Goal: Task Accomplishment & Management: Use online tool/utility

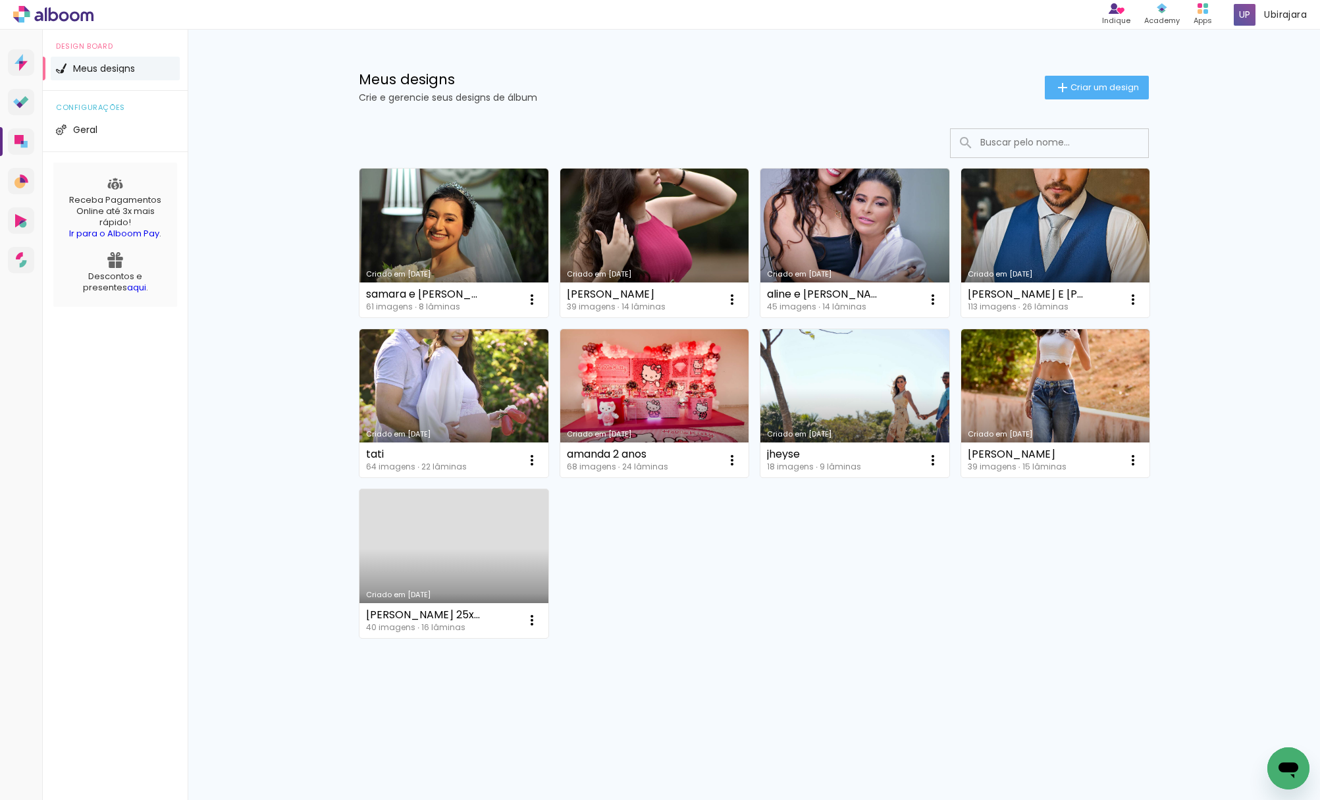
click at [433, 238] on link "Criado em [DATE]" at bounding box center [453, 243] width 189 height 149
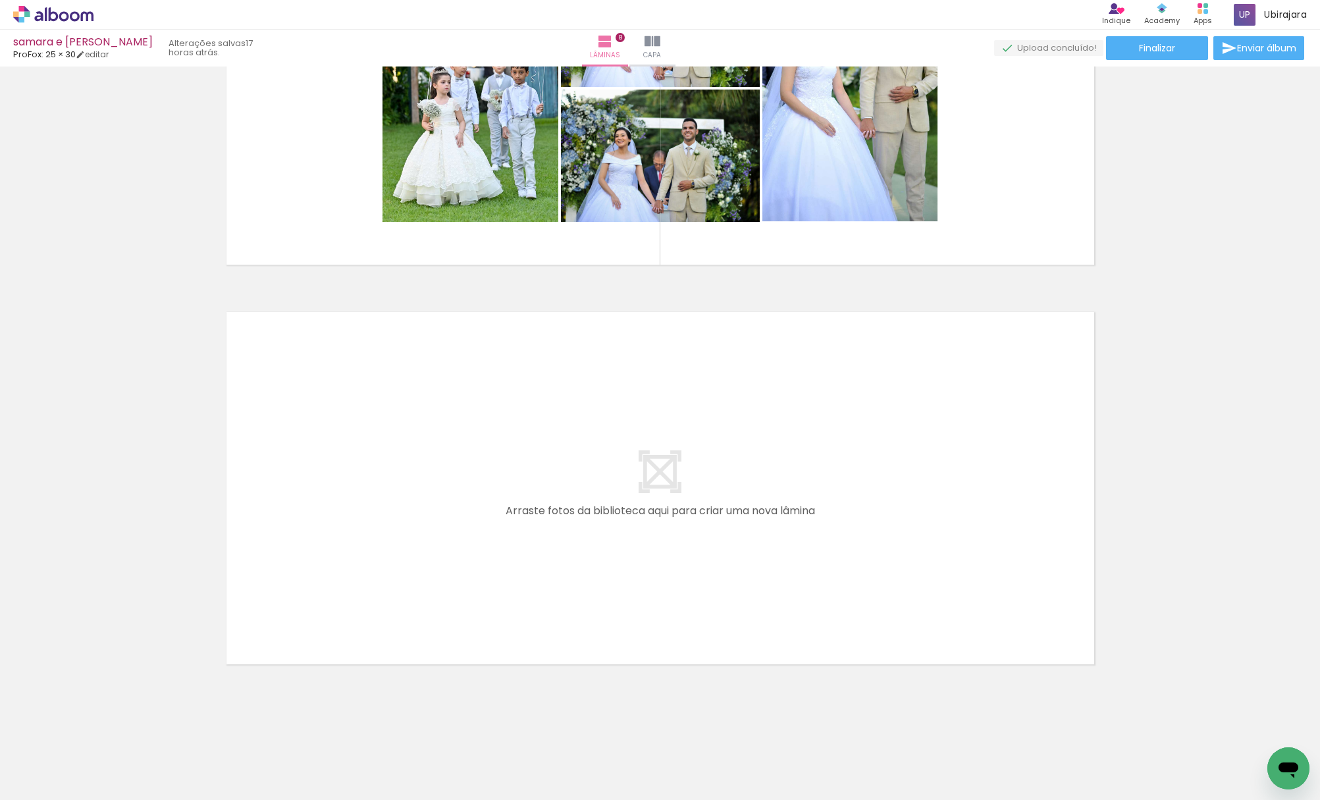
scroll to position [0, 306]
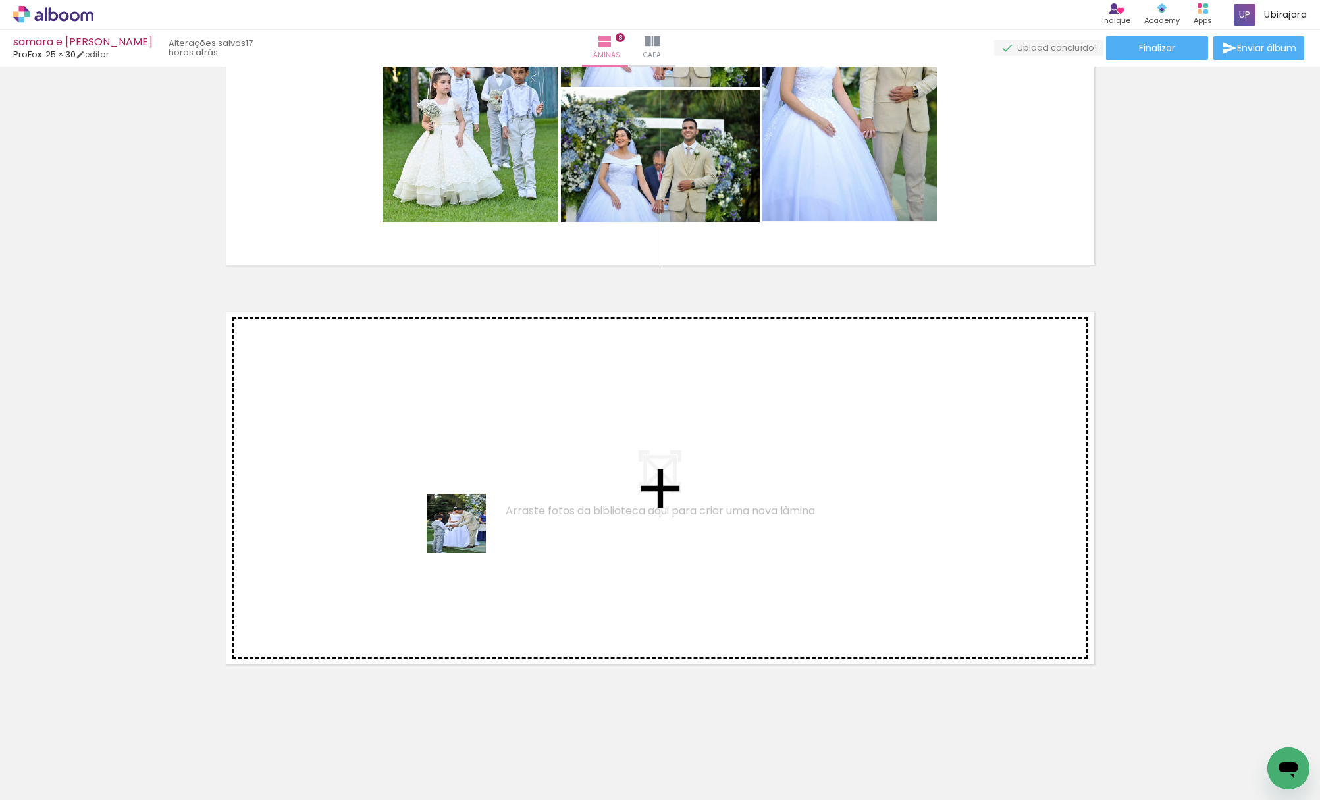
drag, startPoint x: 367, startPoint y: 766, endPoint x: 443, endPoint y: 514, distance: 262.8
click at [443, 514] on quentale-workspace at bounding box center [660, 400] width 1320 height 800
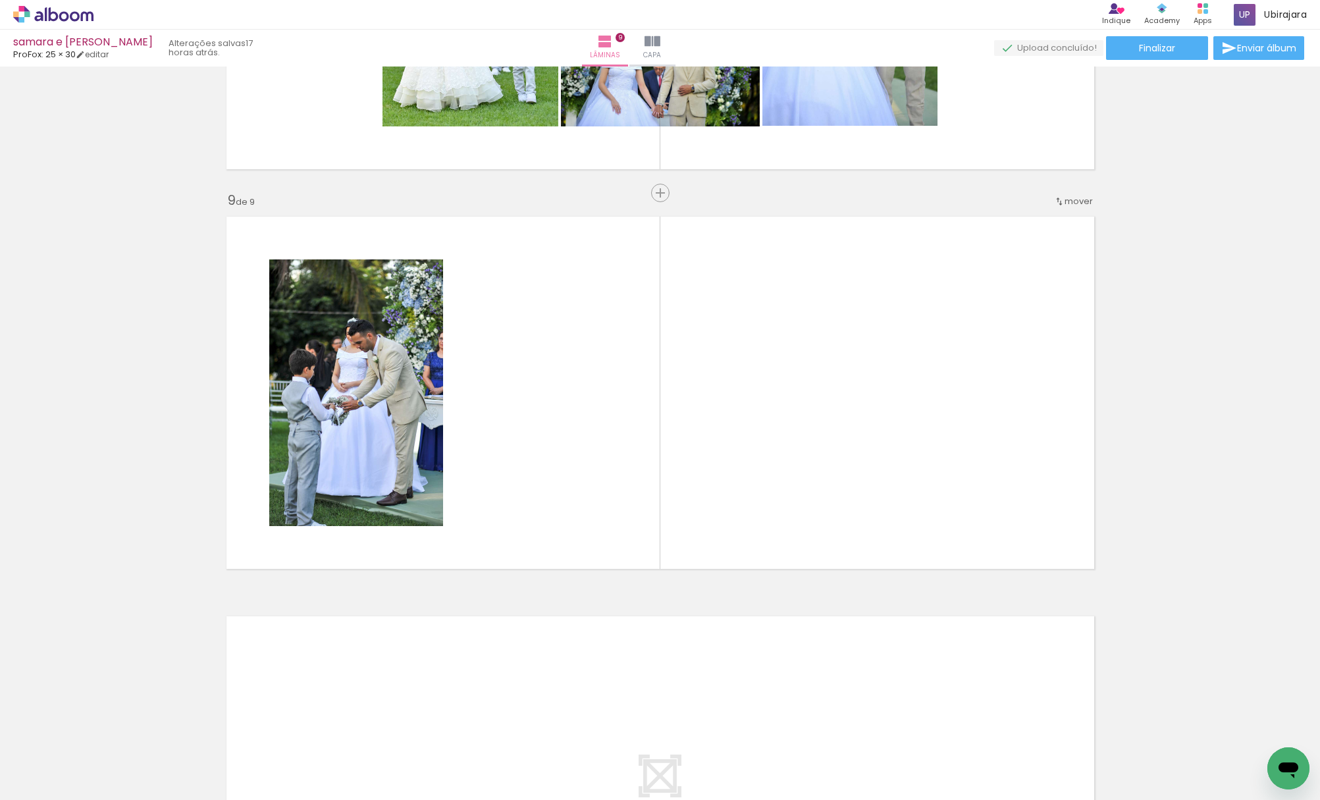
scroll to position [0, 1548]
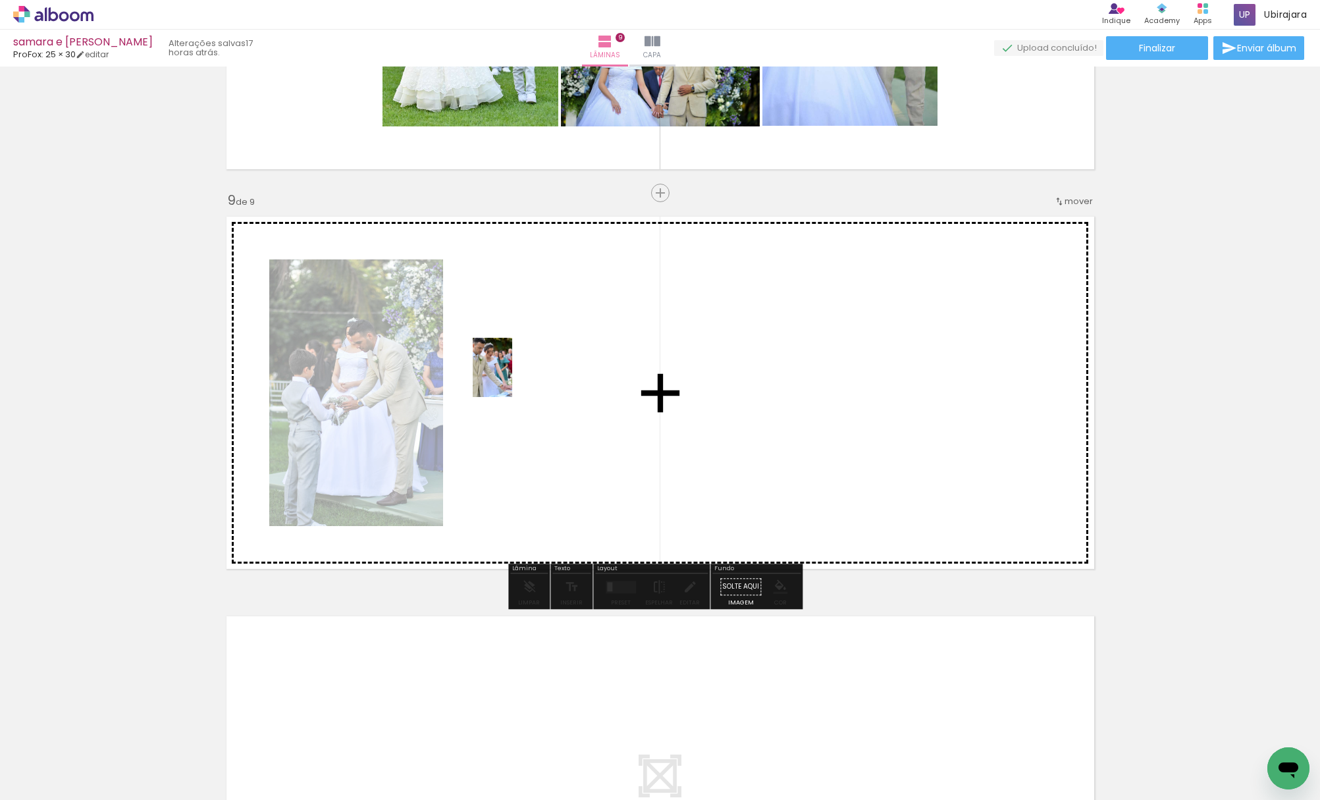
drag, startPoint x: 443, startPoint y: 514, endPoint x: 512, endPoint y: 377, distance: 153.4
click at [512, 377] on quentale-workspace at bounding box center [660, 400] width 1320 height 800
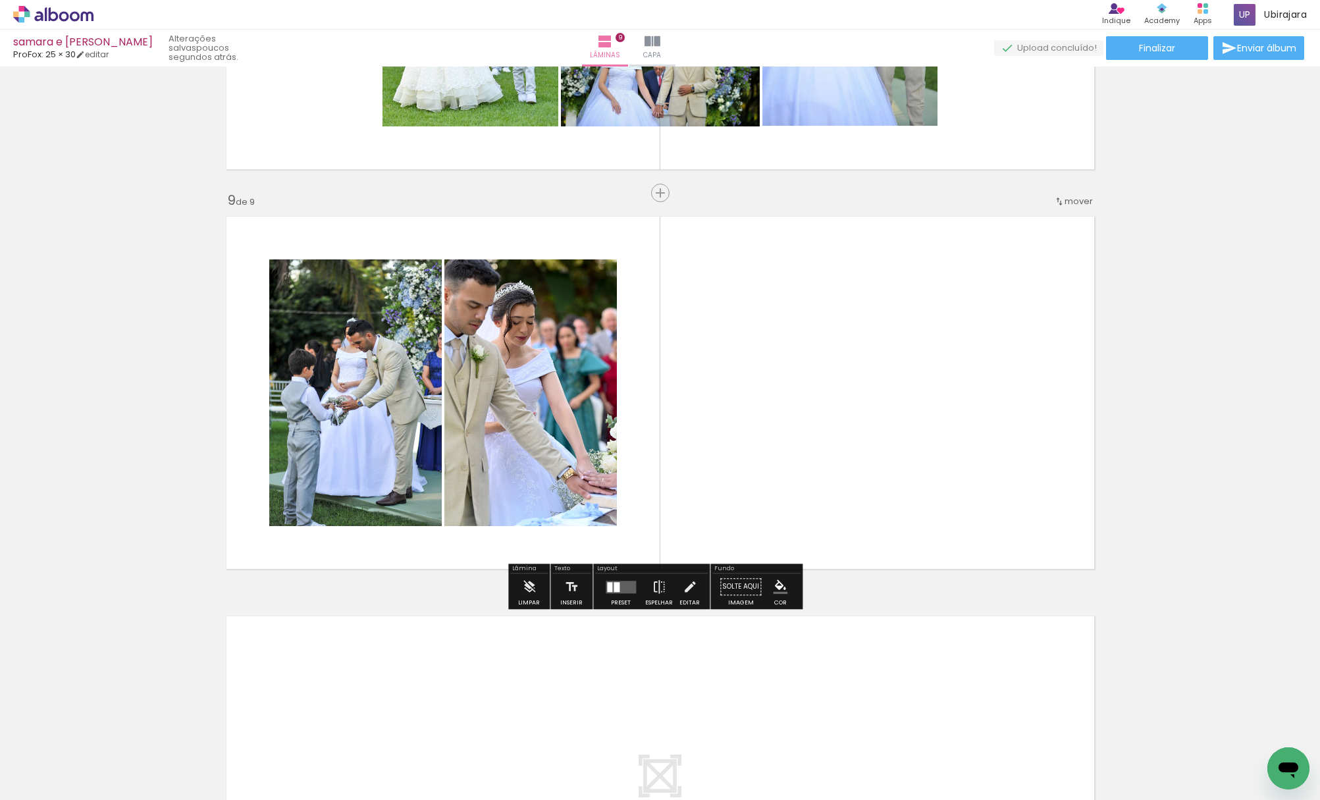
scroll to position [0, 712]
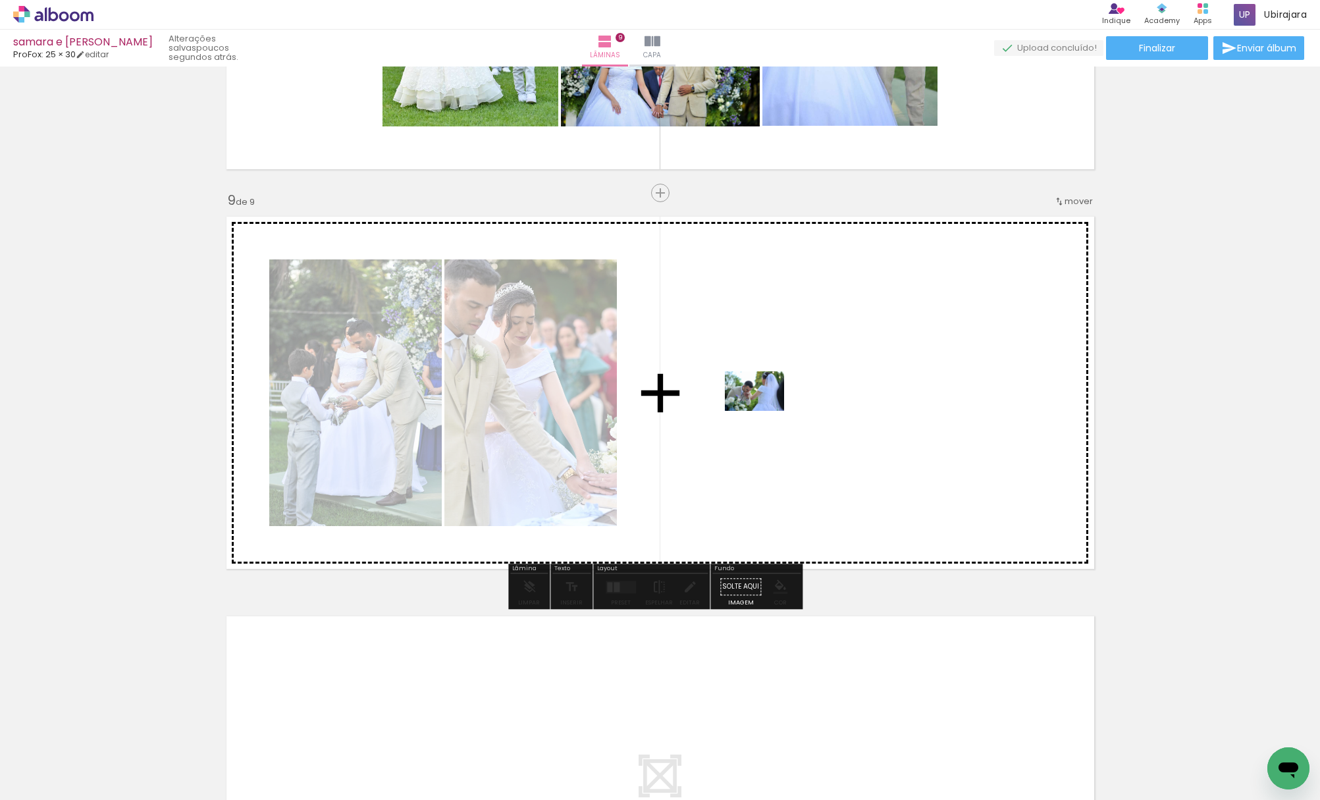
drag, startPoint x: 512, startPoint y: 377, endPoint x: 770, endPoint y: 395, distance: 258.7
click at [770, 395] on quentale-workspace at bounding box center [660, 400] width 1320 height 800
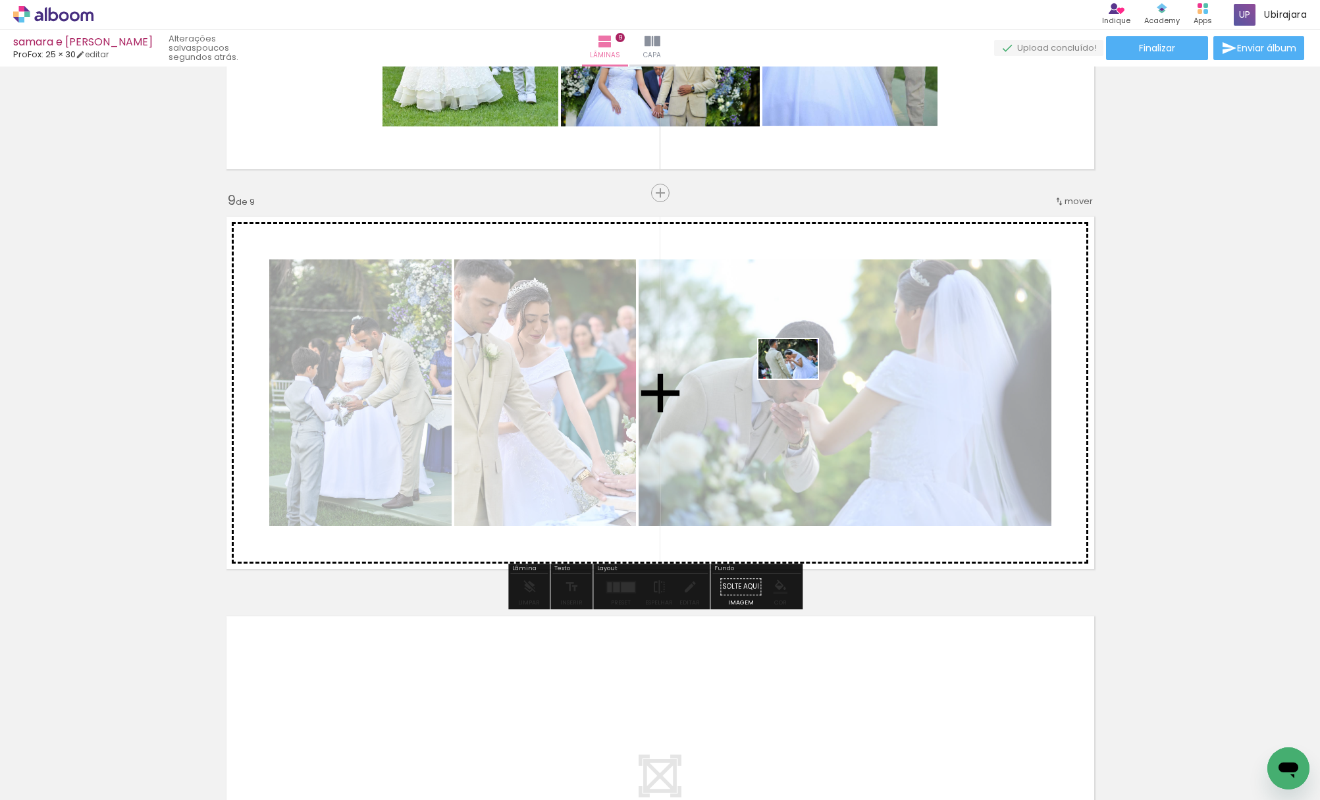
drag, startPoint x: 770, startPoint y: 395, endPoint x: 799, endPoint y: 379, distance: 32.7
click at [799, 379] on quentale-workspace at bounding box center [660, 400] width 1320 height 800
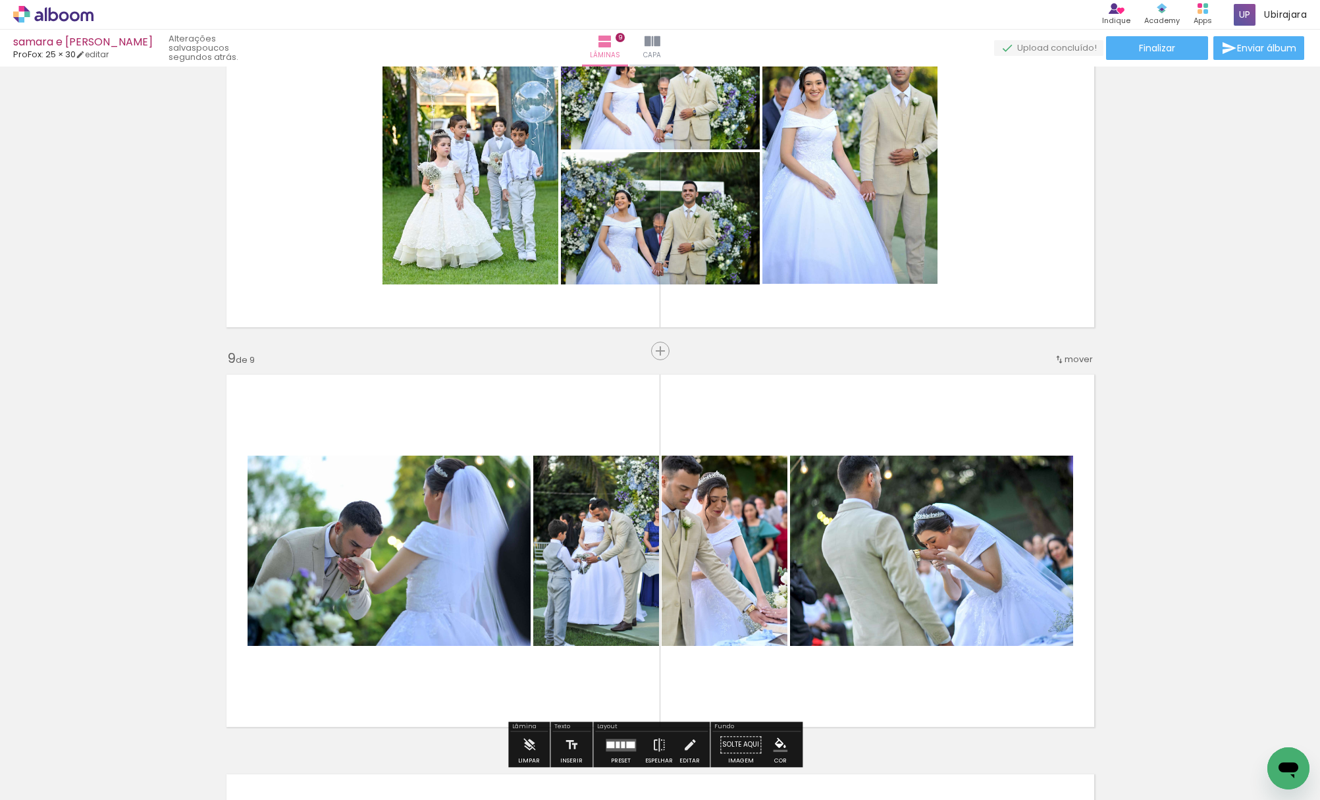
scroll to position [2825, 0]
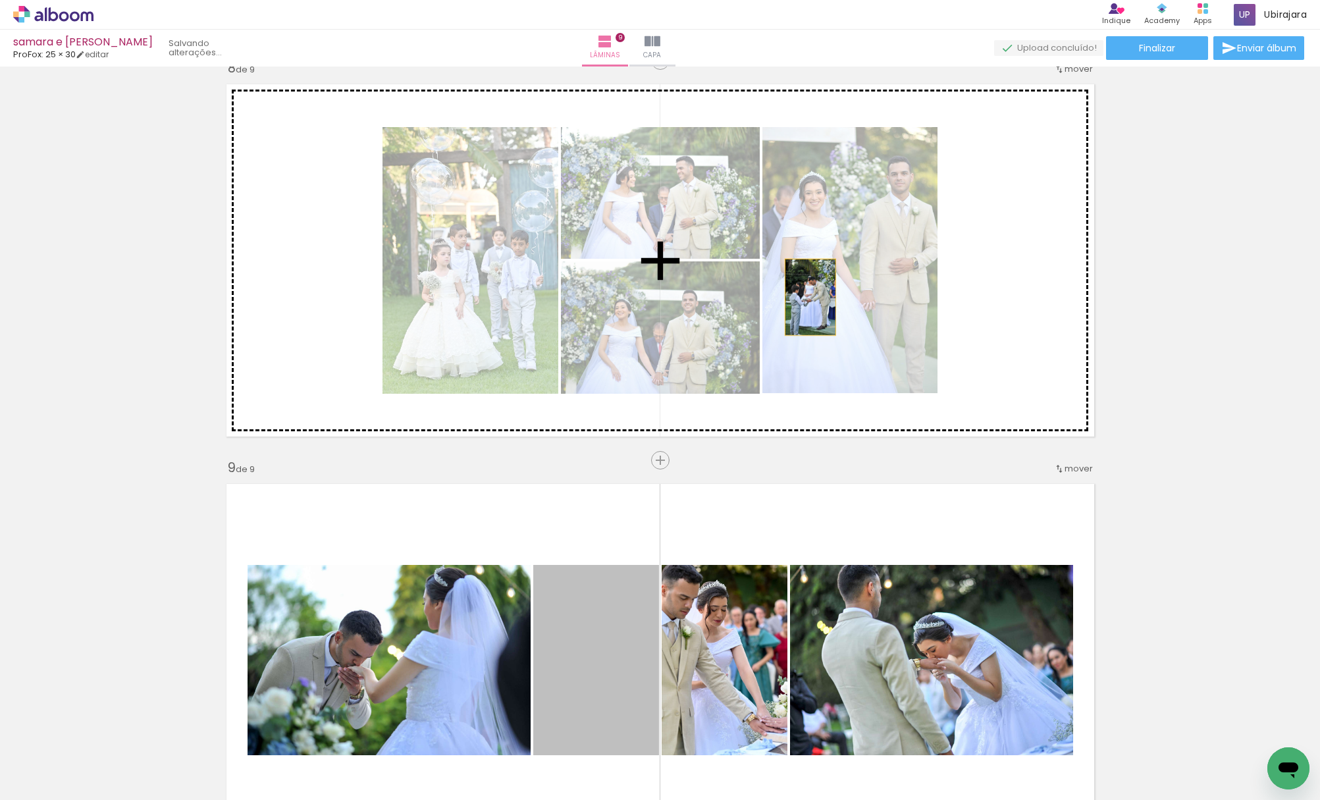
drag, startPoint x: 799, startPoint y: 379, endPoint x: 804, endPoint y: 297, distance: 81.8
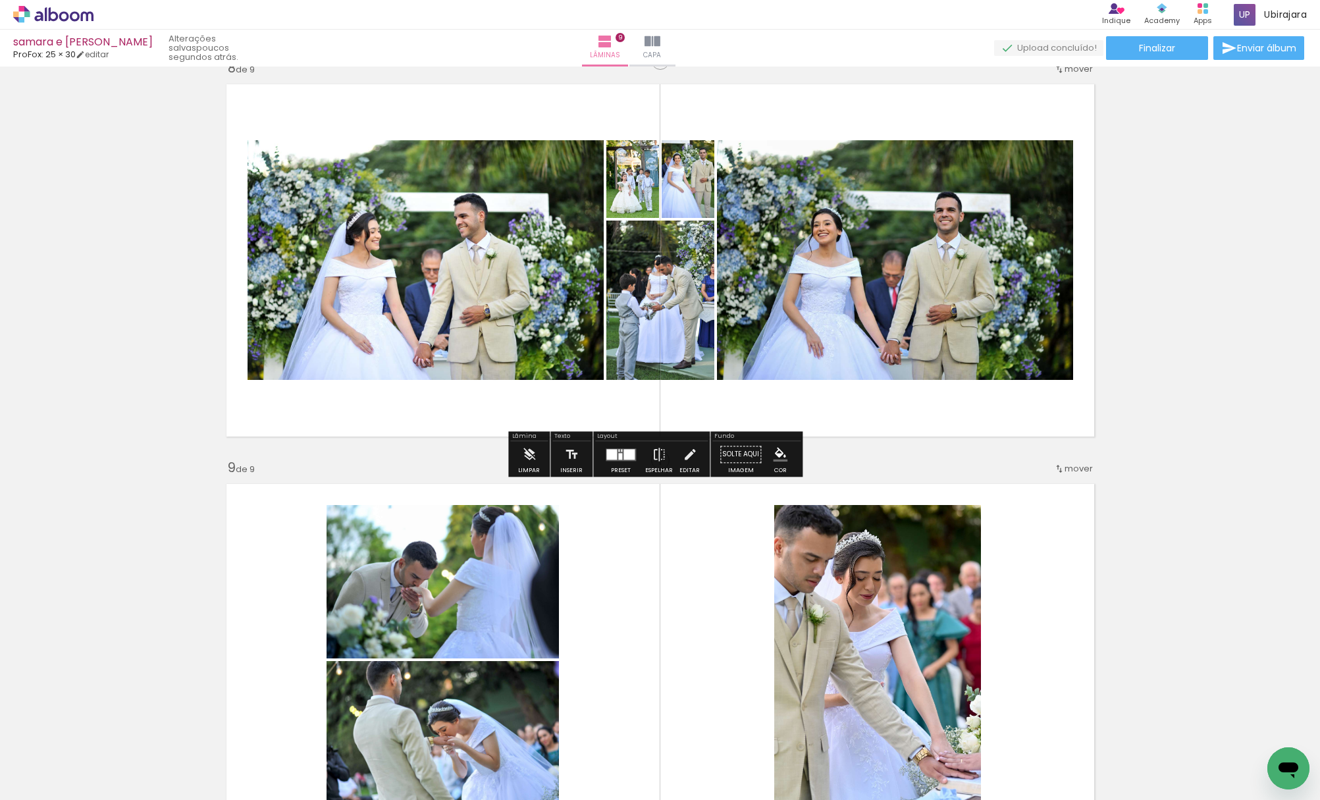
click at [619, 459] on div at bounding box center [620, 456] width 4 height 7
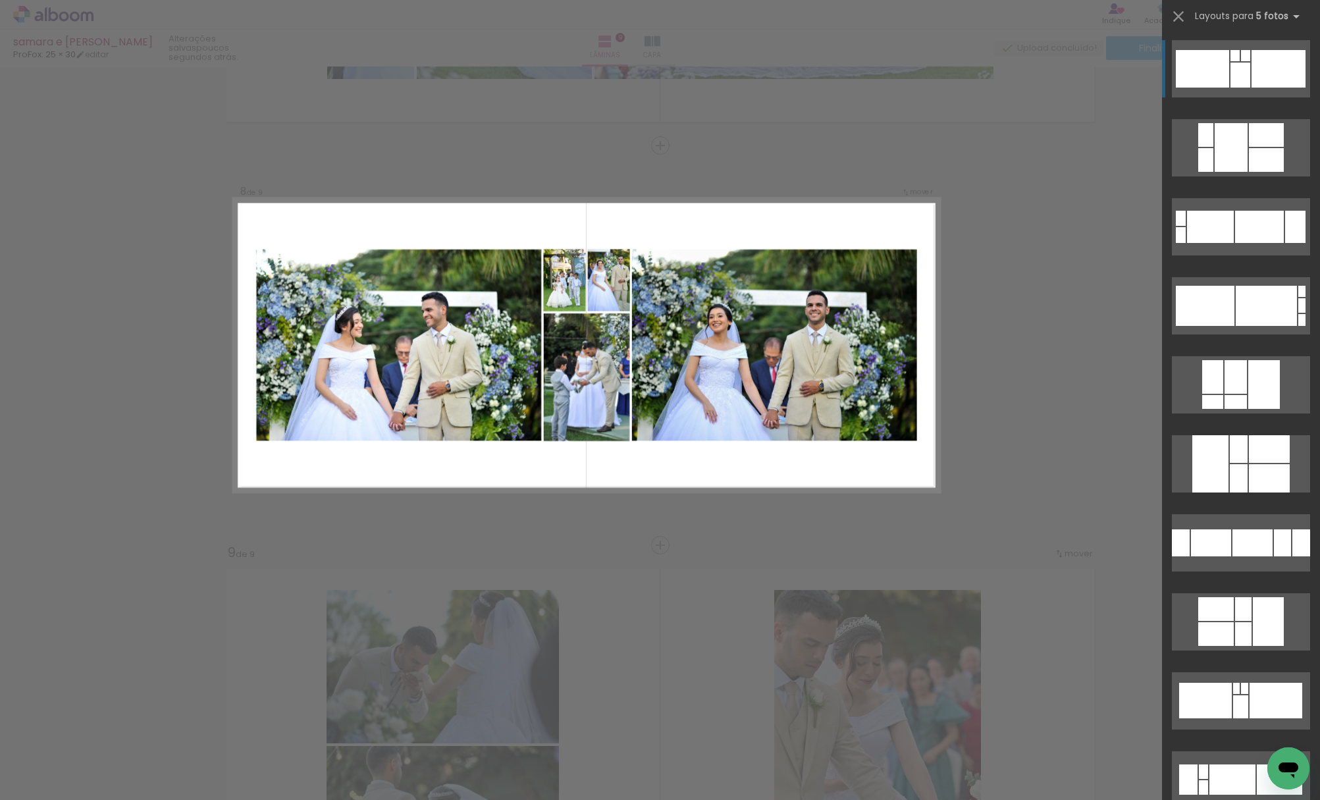
scroll to position [2693, 0]
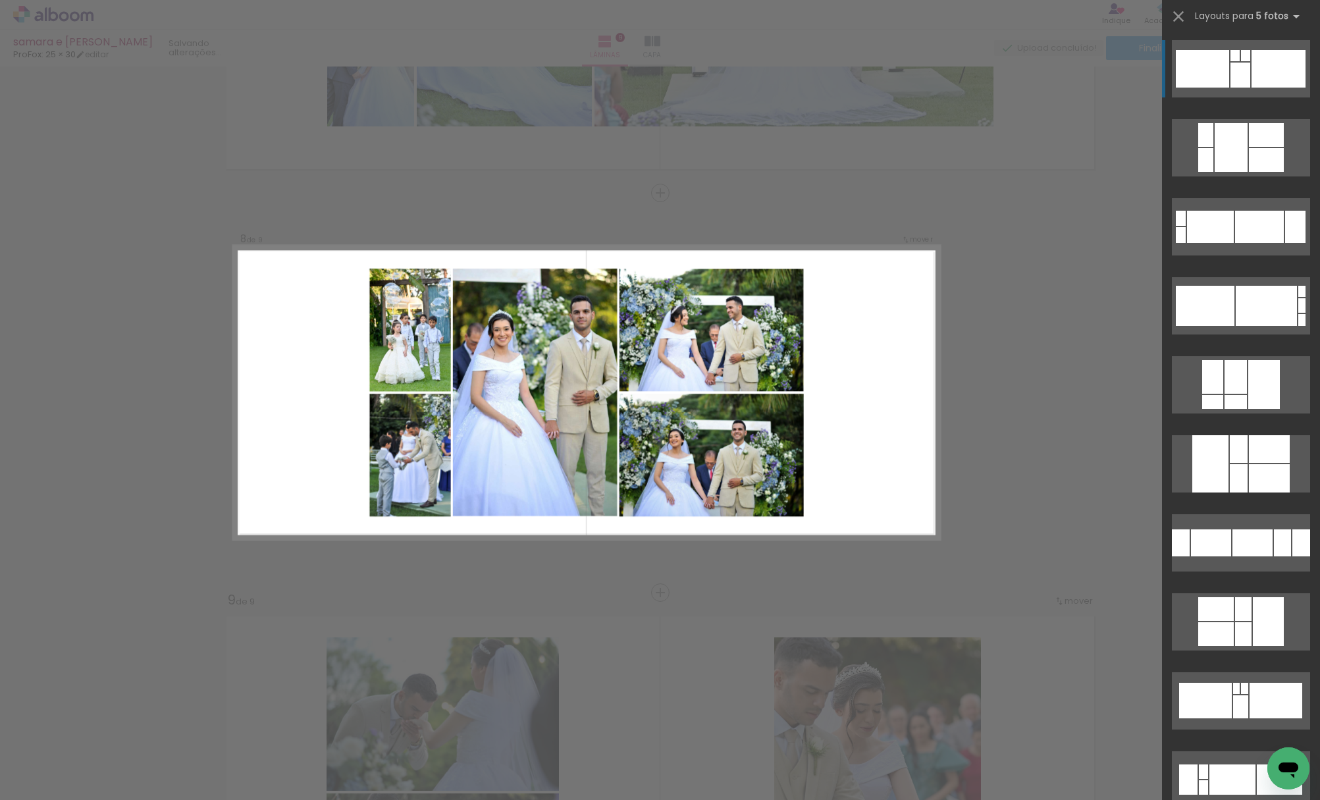
click at [1203, 161] on div at bounding box center [1205, 160] width 15 height 24
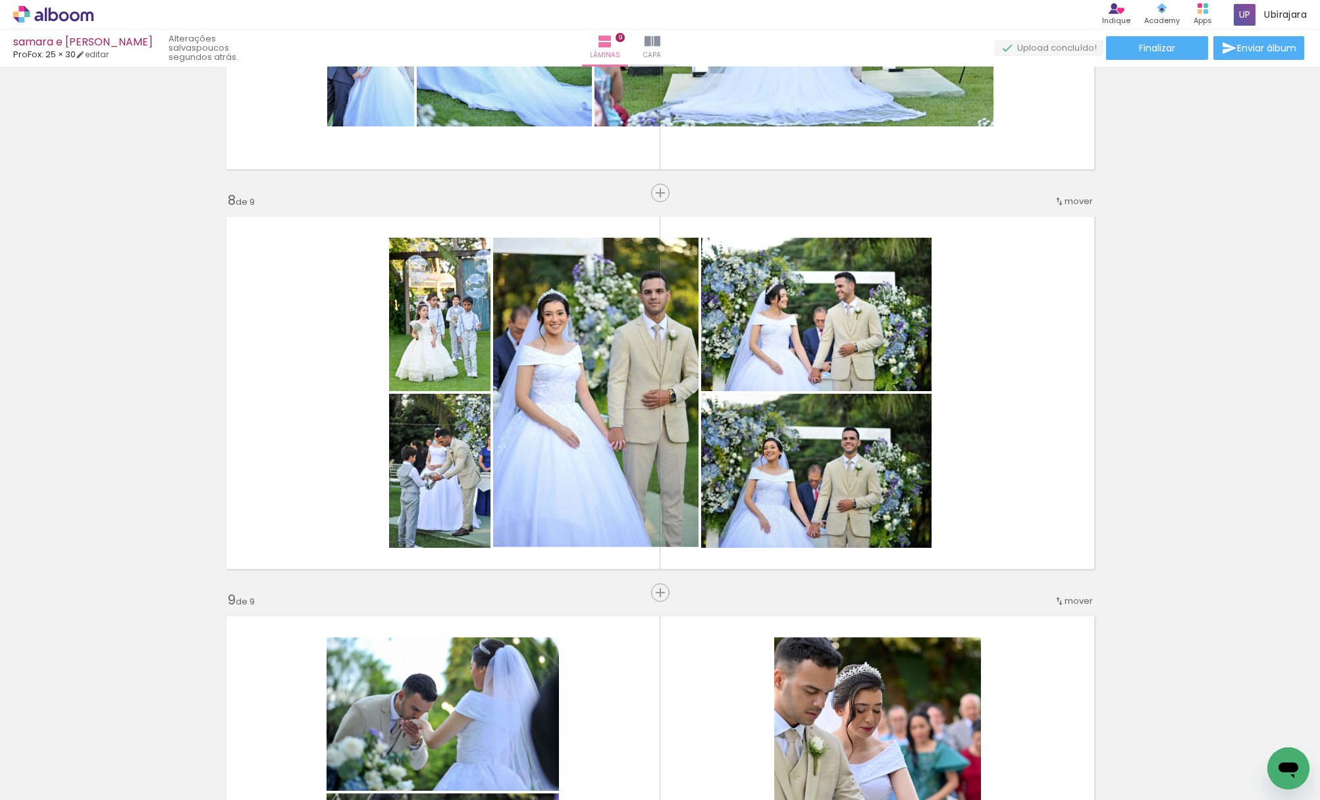
click at [1036, 298] on quentale-layouter at bounding box center [660, 392] width 882 height 367
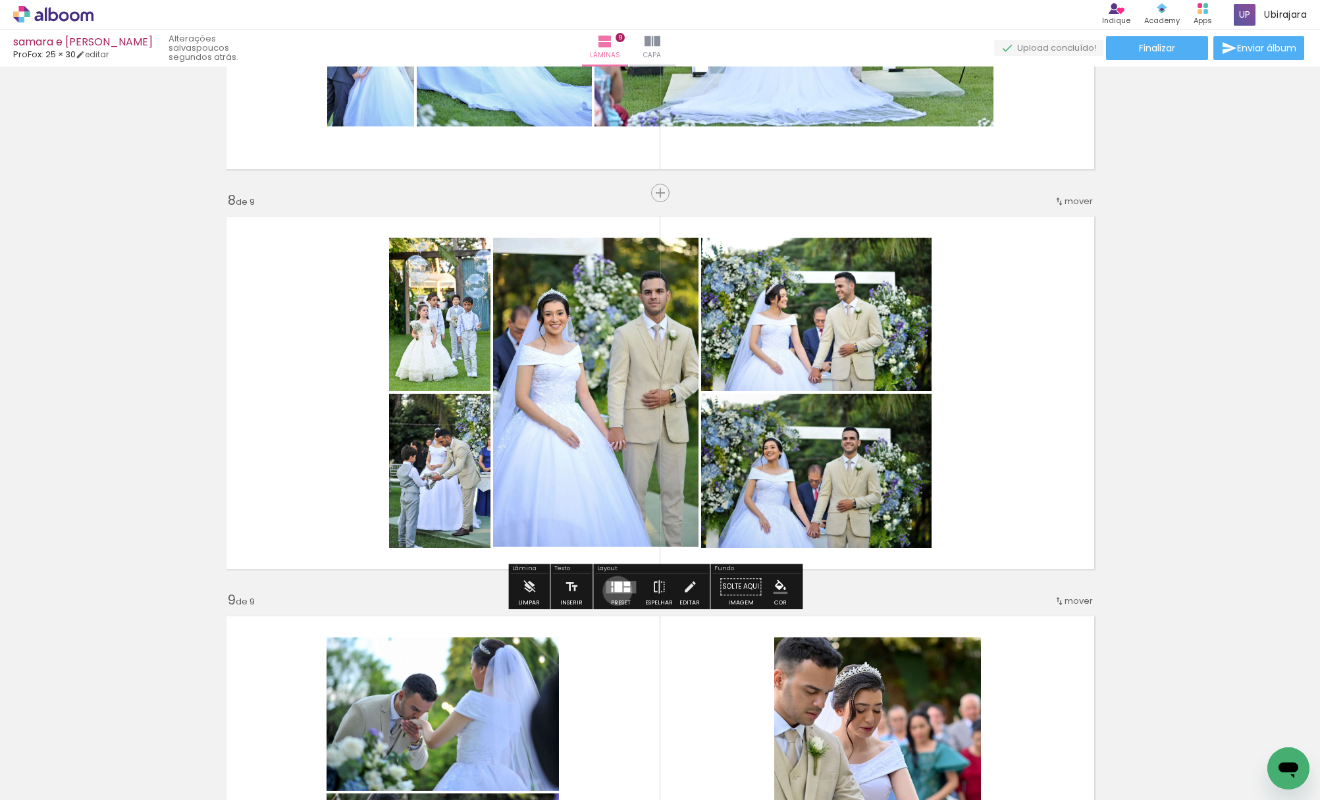
click at [614, 591] on div at bounding box center [618, 586] width 8 height 11
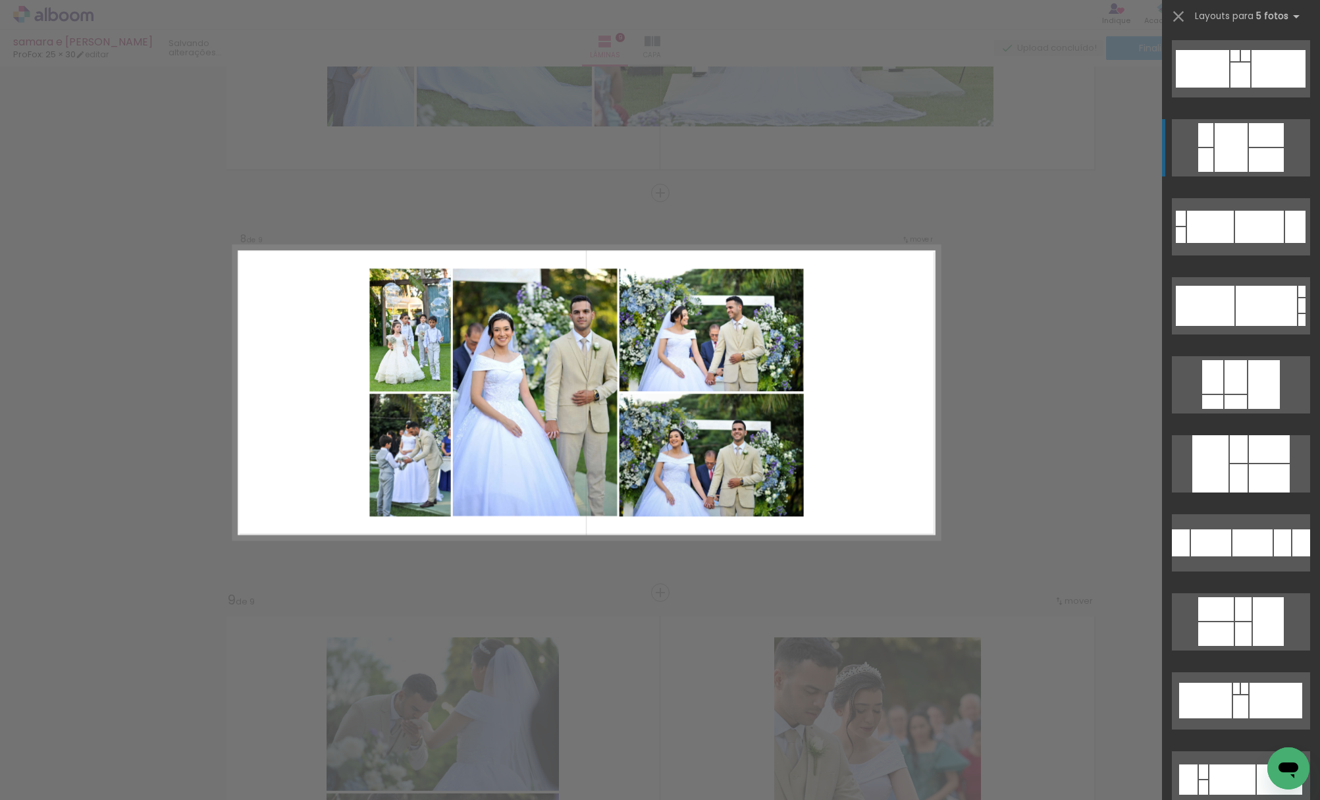
scroll to position [79, 0]
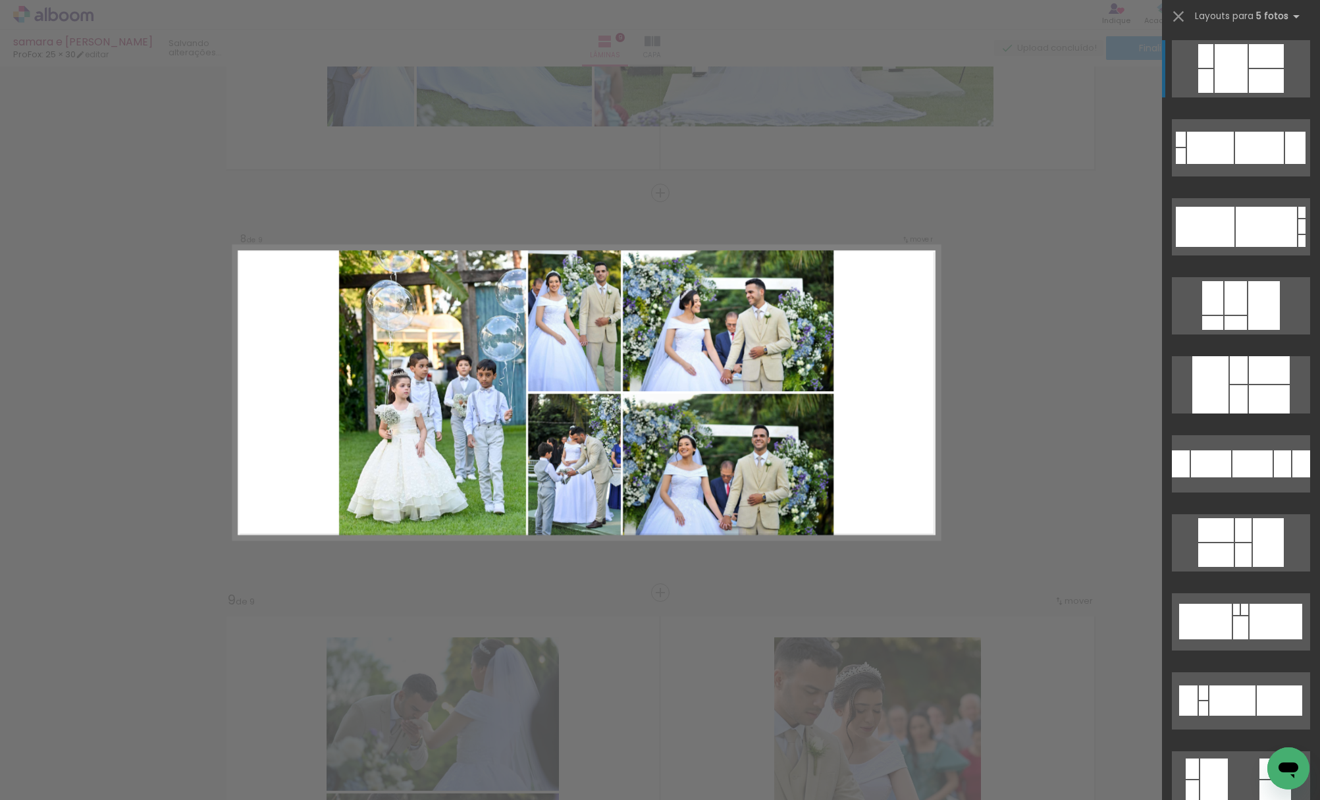
click at [1255, 391] on div at bounding box center [1269, 399] width 41 height 28
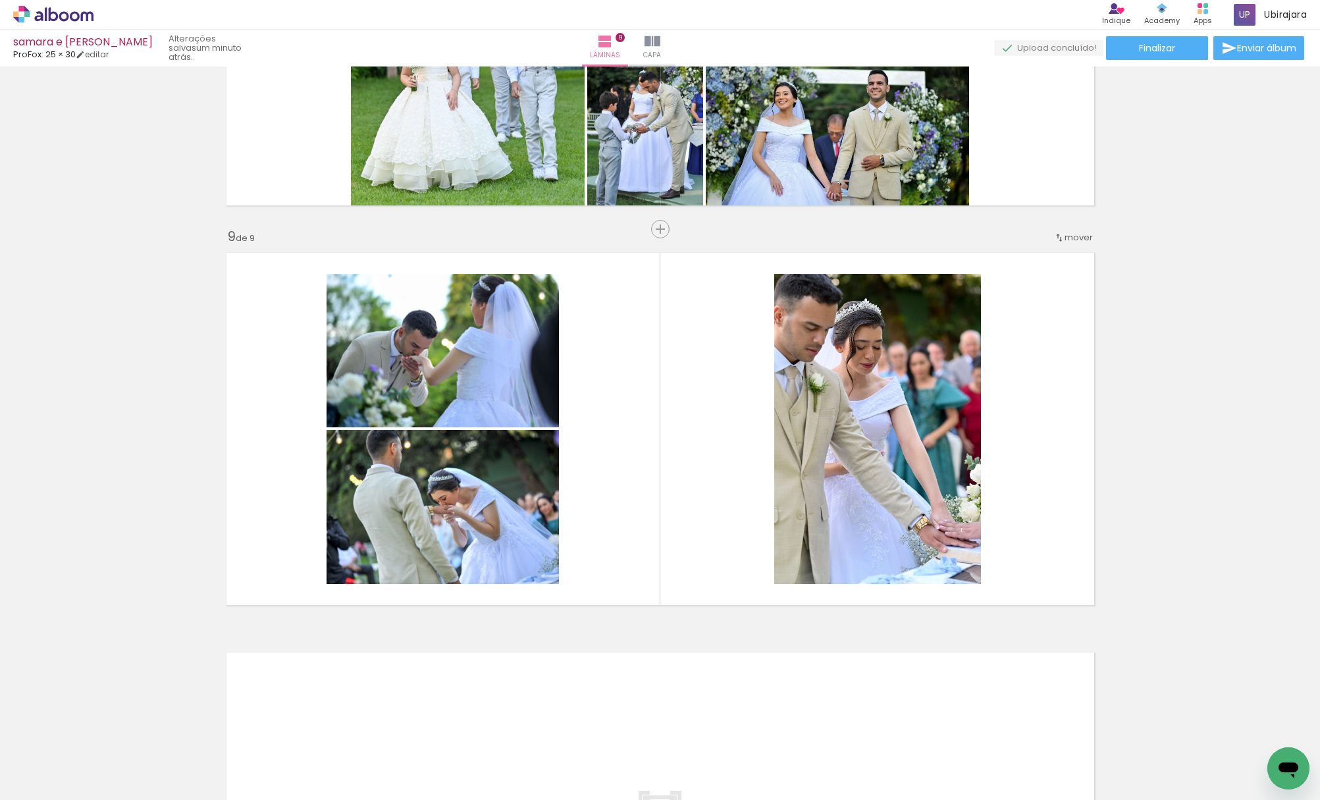
scroll to position [3085, 0]
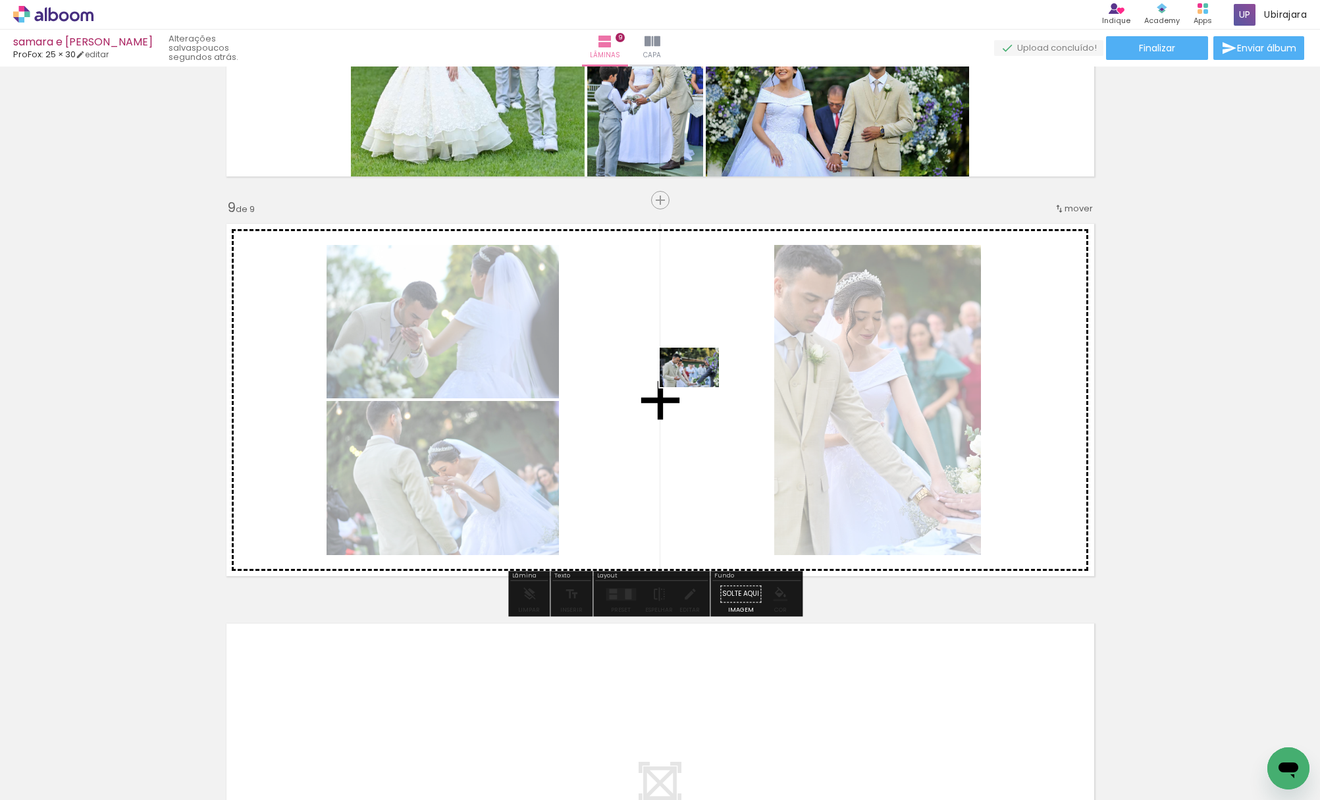
drag, startPoint x: 804, startPoint y: 297, endPoint x: 699, endPoint y: 387, distance: 138.2
click at [699, 387] on quentale-workspace at bounding box center [660, 400] width 1320 height 800
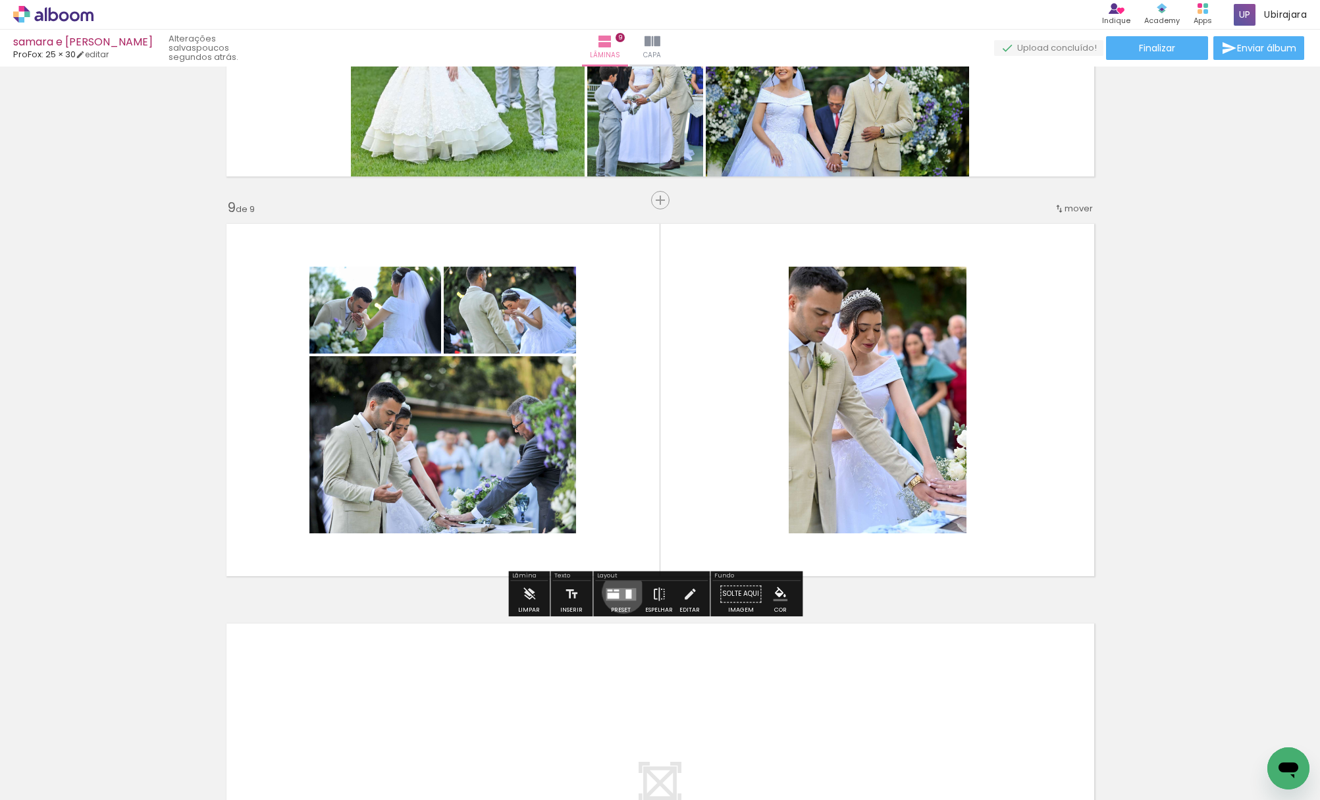
click at [620, 592] on quentale-layouter at bounding box center [621, 594] width 30 height 13
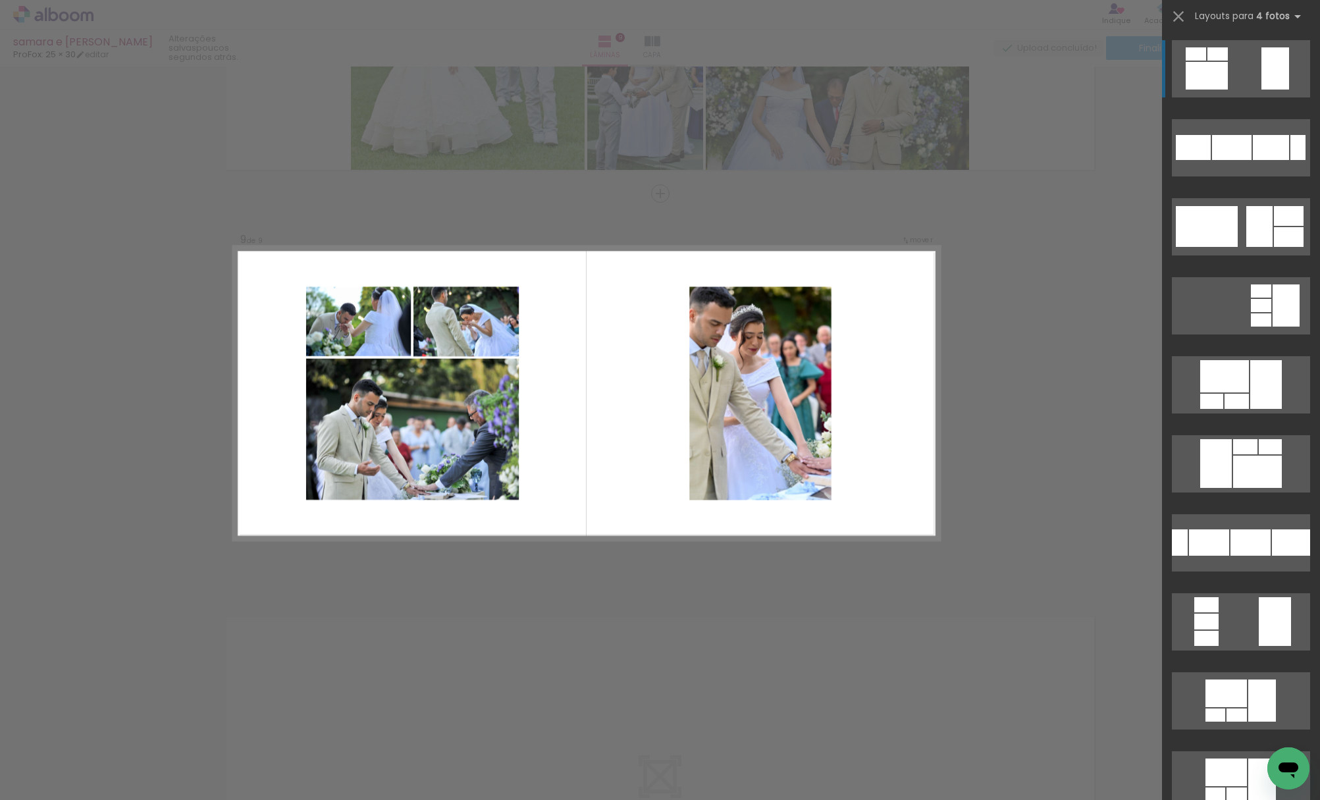
scroll to position [3092, 0]
click at [1274, 212] on div at bounding box center [1289, 216] width 30 height 20
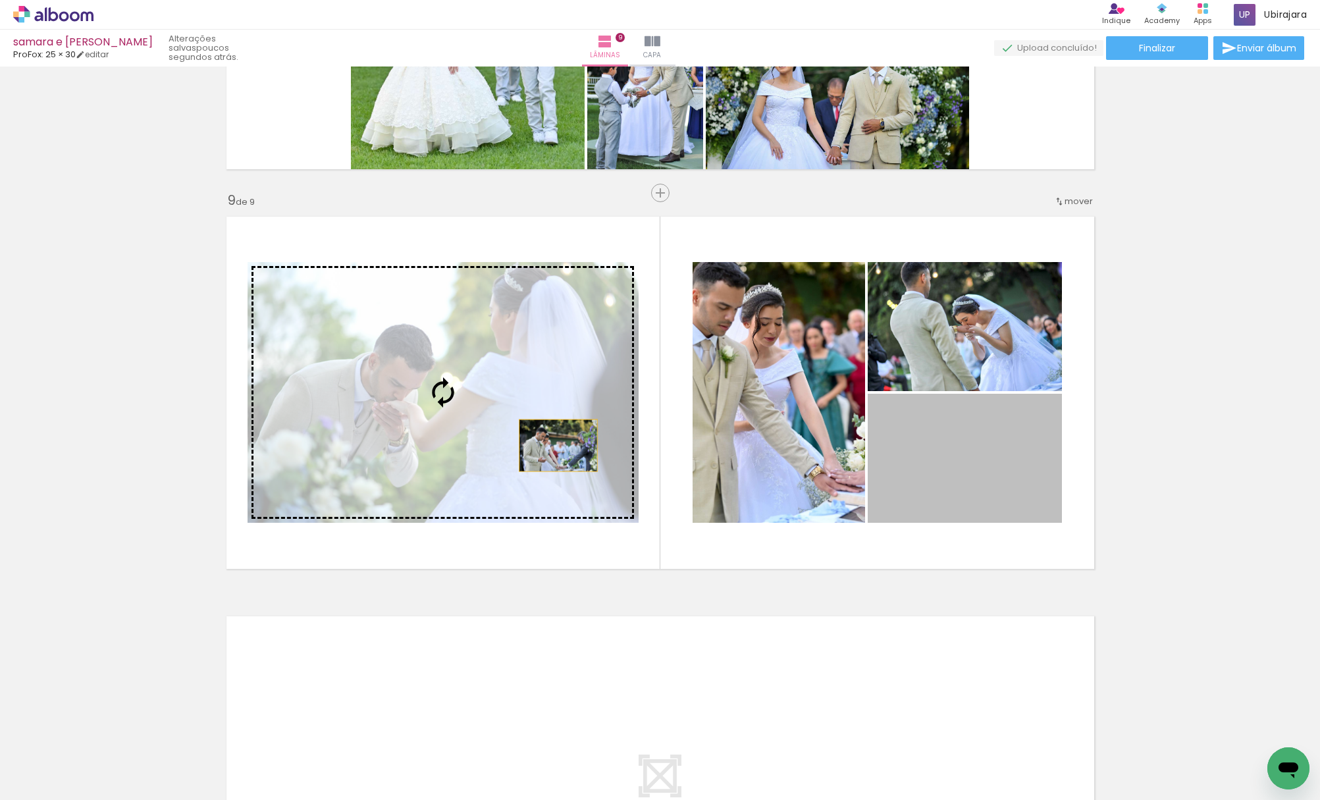
drag, startPoint x: 699, startPoint y: 387, endPoint x: 552, endPoint y: 445, distance: 158.4
click at [0, 0] on slot at bounding box center [0, 0] width 0 height 0
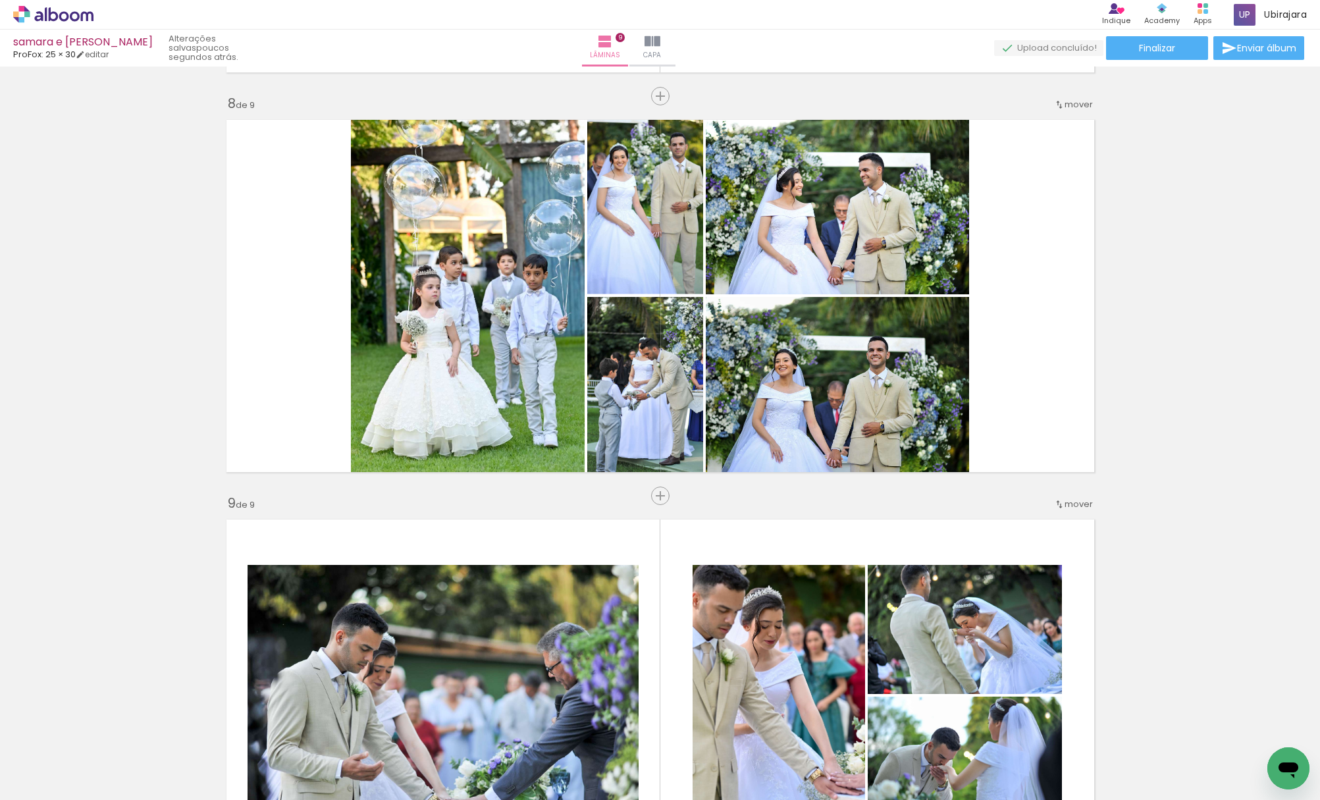
scroll to position [3396, 0]
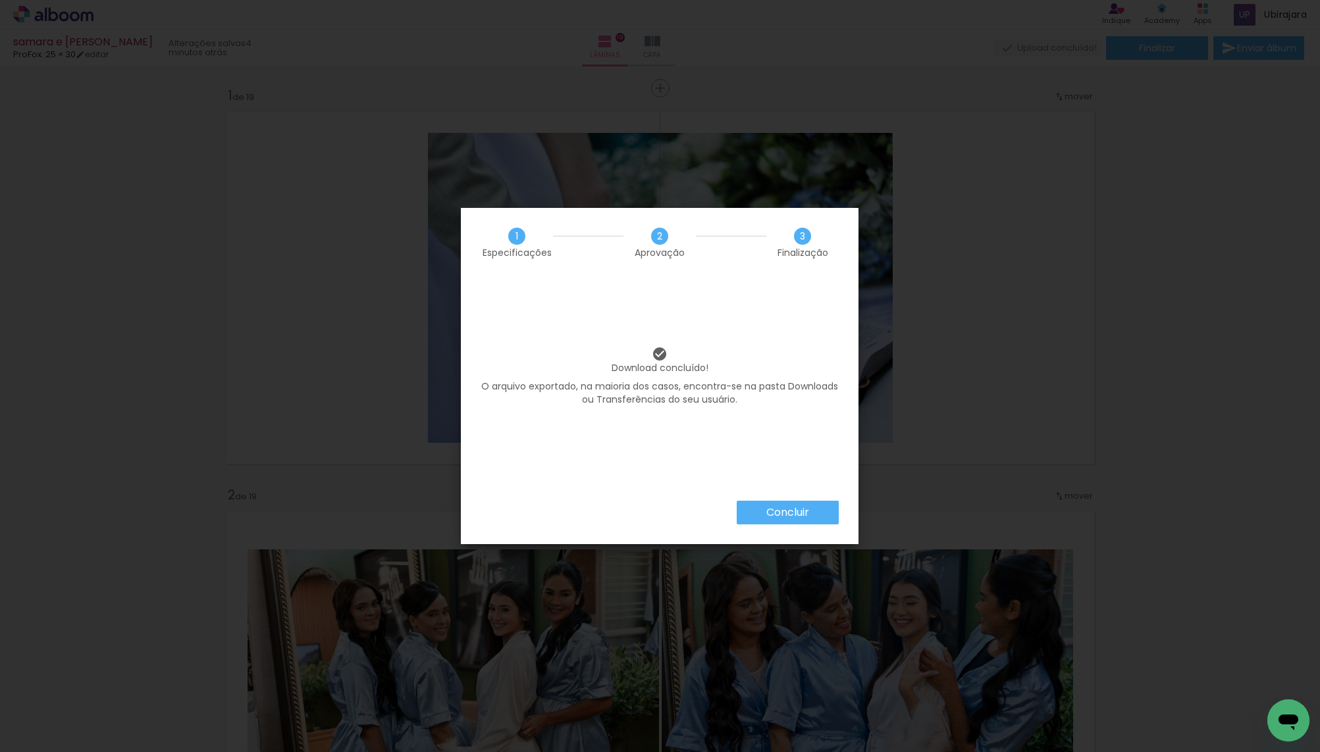
scroll to position [0, 3290]
click at [824, 512] on paper-button "Concluir" at bounding box center [788, 513] width 102 height 24
